Goal: Complete application form

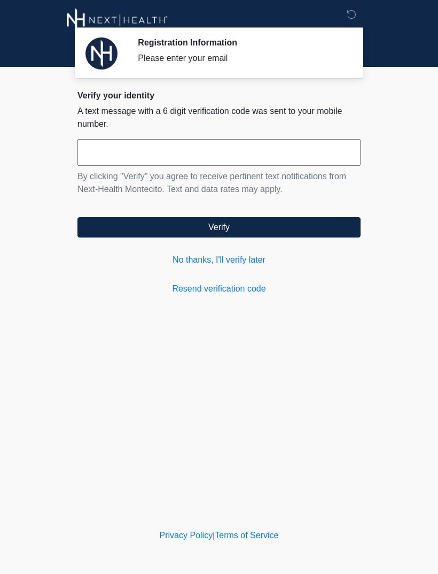
click at [295, 156] on input "text" at bounding box center [219, 152] width 283 height 27
type input "******"
click at [248, 227] on button "Verify" at bounding box center [219, 227] width 283 height 20
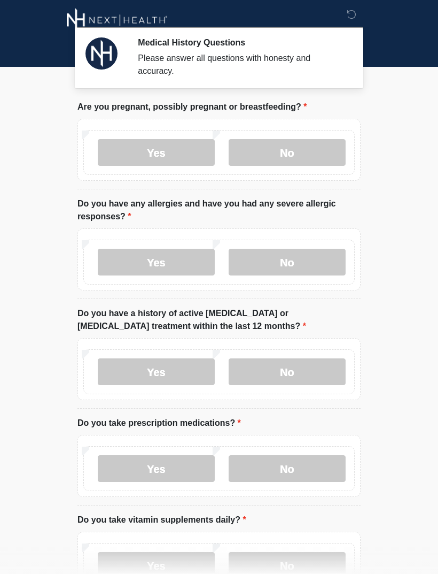
click at [316, 155] on label "No" at bounding box center [287, 152] width 117 height 27
click at [313, 261] on label "No" at bounding box center [287, 262] width 117 height 27
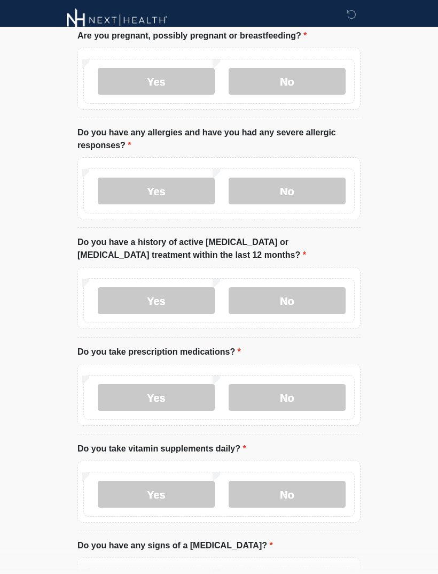
scroll to position [72, 0]
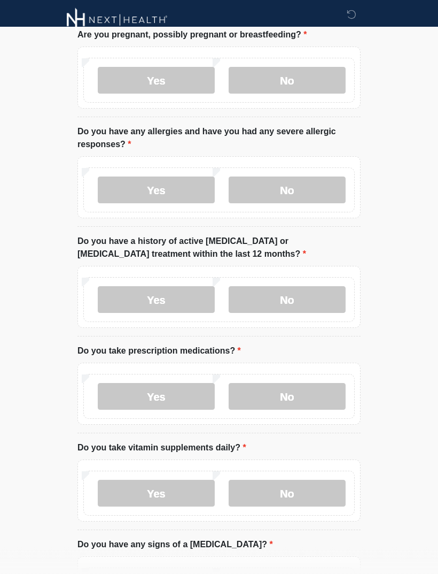
click at [318, 299] on label "No" at bounding box center [287, 300] width 117 height 27
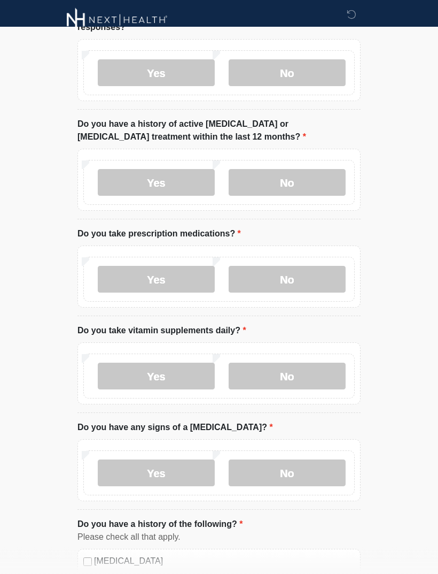
scroll to position [191, 0]
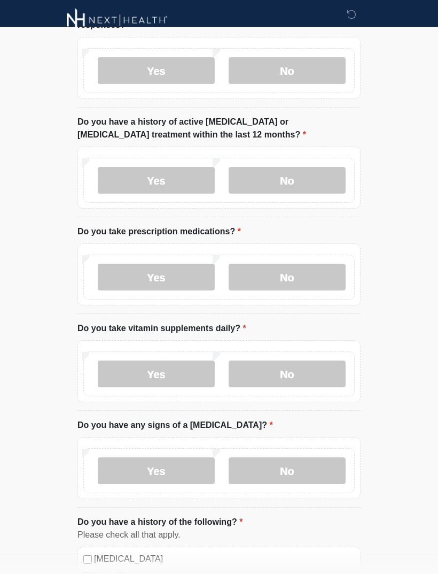
click at [184, 272] on label "Yes" at bounding box center [156, 277] width 117 height 27
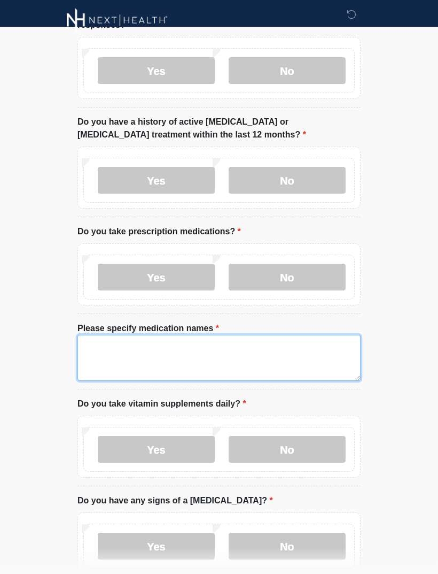
click at [241, 348] on textarea "Please specify medication names" at bounding box center [219, 358] width 283 height 46
type textarea "**********"
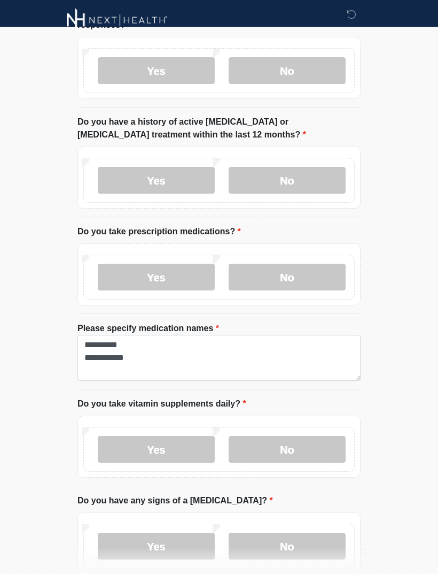
click at [414, 355] on body "Medical History Questions Please answer all questions with honesty and accuracy…" at bounding box center [219, 96] width 438 height 574
click at [190, 444] on label "Yes" at bounding box center [156, 449] width 117 height 27
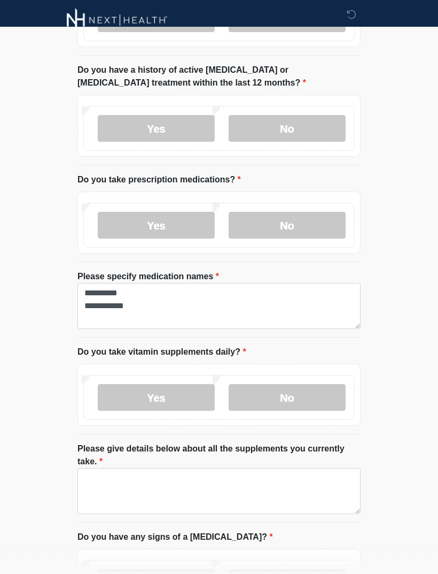
scroll to position [296, 0]
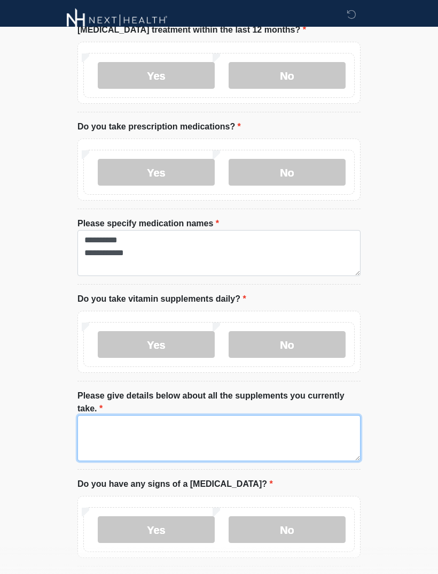
click at [302, 429] on textarea "Please give details below about all the supplements you currently take." at bounding box center [219, 438] width 283 height 46
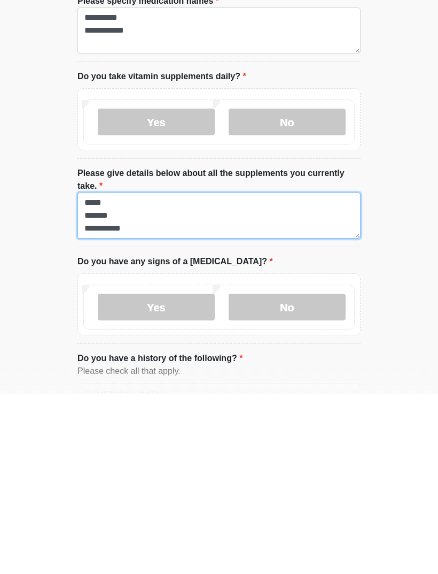
type textarea "**********"
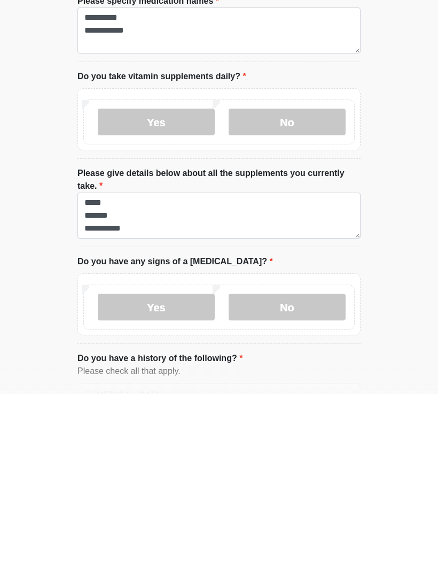
click at [322, 474] on label "No" at bounding box center [287, 487] width 117 height 27
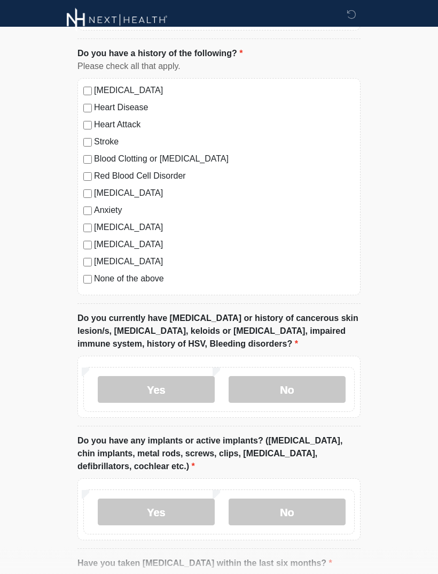
scroll to position [844, 0]
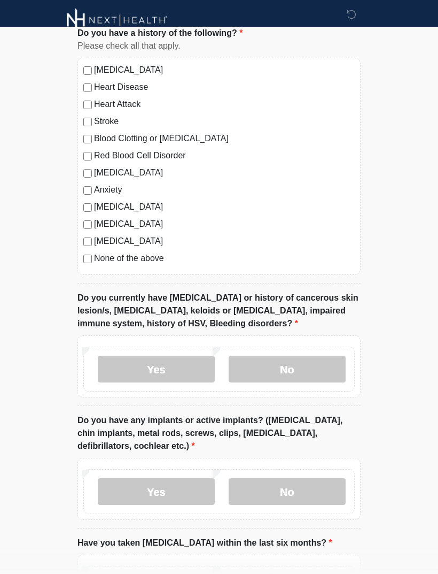
click at [313, 357] on label "No" at bounding box center [287, 369] width 117 height 27
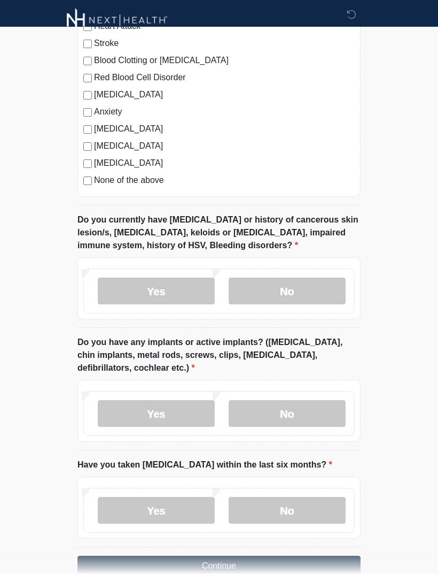
scroll to position [944, 0]
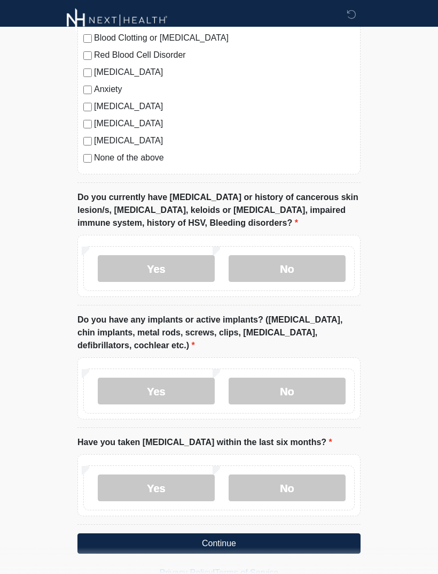
click at [310, 387] on label "No" at bounding box center [287, 391] width 117 height 27
click at [302, 482] on label "No" at bounding box center [287, 487] width 117 height 27
click at [246, 537] on button "Continue" at bounding box center [219, 543] width 283 height 20
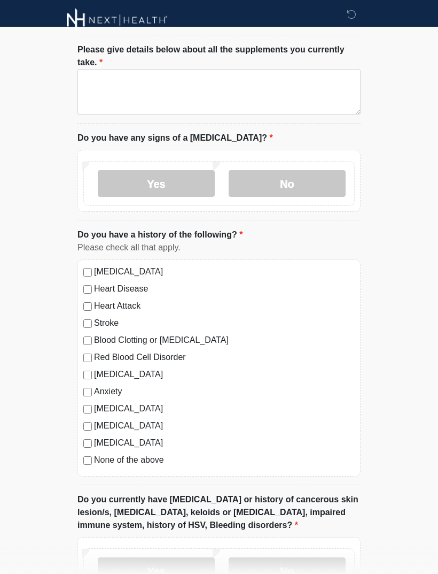
scroll to position [0, 0]
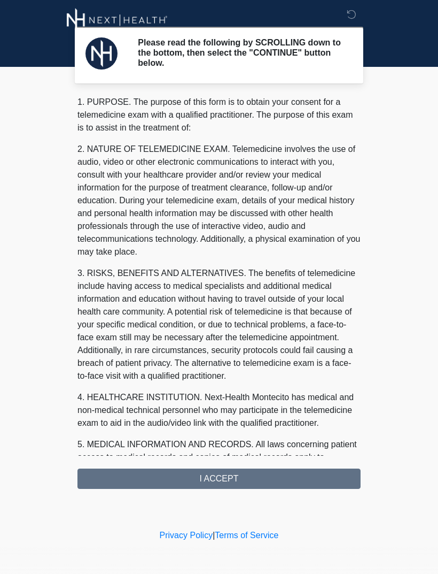
click at [269, 467] on div "1. PURPOSE. The purpose of this form is to obtain your consent for a telemedici…" at bounding box center [219, 292] width 283 height 393
click at [265, 478] on div "1. PURPOSE. The purpose of this form is to obtain your consent for a telemedici…" at bounding box center [219, 292] width 283 height 393
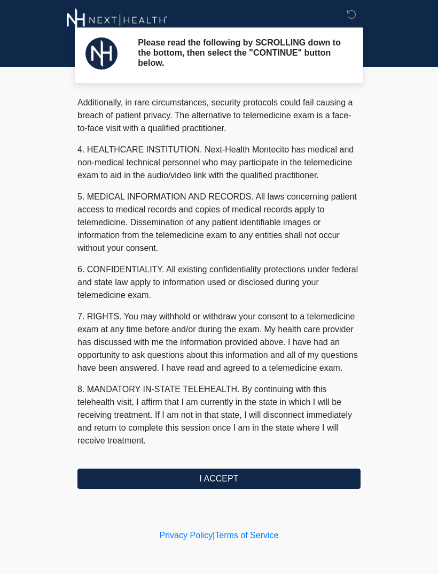
scroll to position [260, 0]
click at [236, 479] on button "I ACCEPT" at bounding box center [219, 478] width 283 height 20
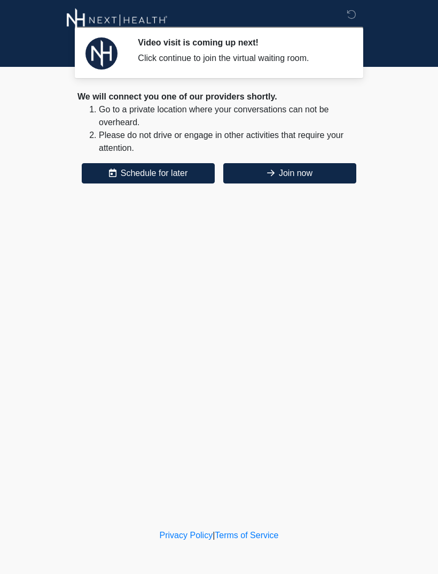
click at [328, 172] on button "Join now" at bounding box center [290, 173] width 133 height 20
